Goal: Find specific page/section: Find specific page/section

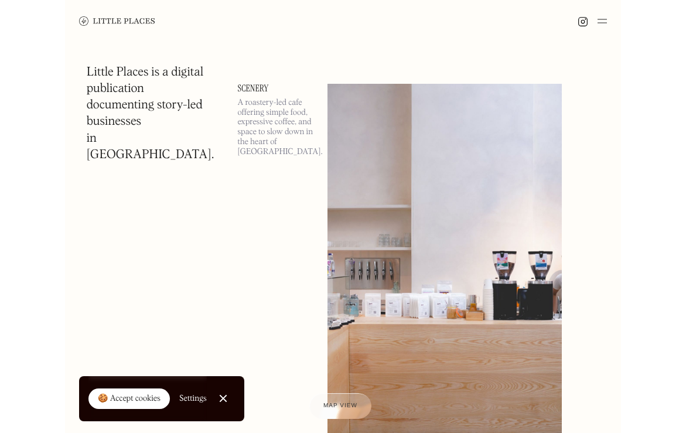
scroll to position [2076, 0]
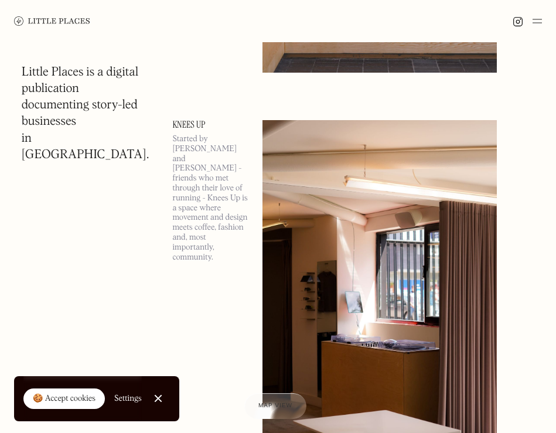
click at [210, 124] on link "Knees Up" at bounding box center [210, 124] width 76 height 9
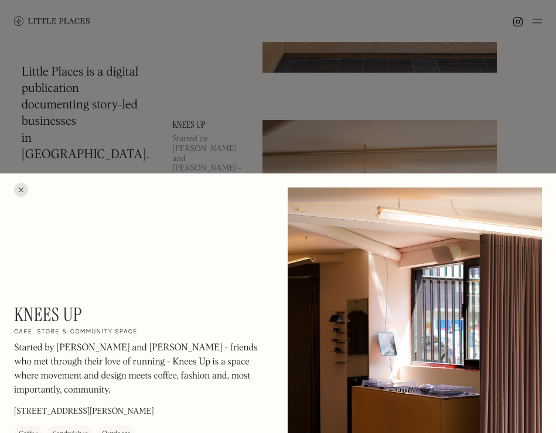
click at [19, 186] on div at bounding box center [21, 190] width 14 height 14
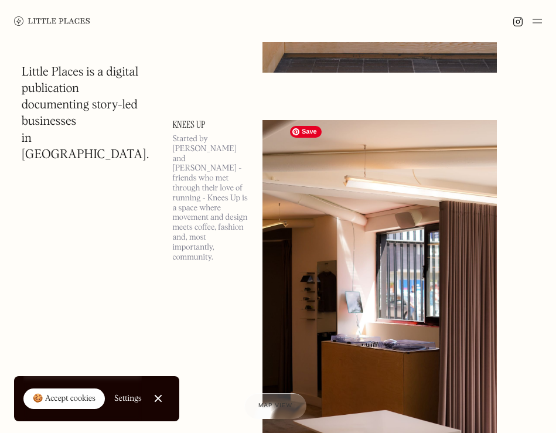
click at [325, 246] on img at bounding box center [380, 304] width 234 height 369
